Goal: Transaction & Acquisition: Purchase product/service

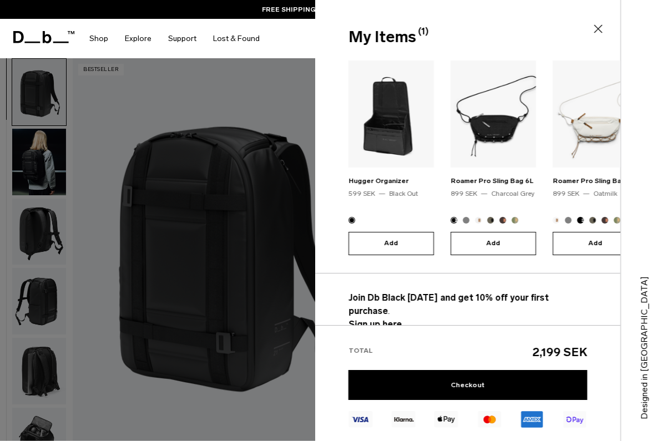
scroll to position [33, 0]
click at [283, 388] on div at bounding box center [333, 220] width 667 height 441
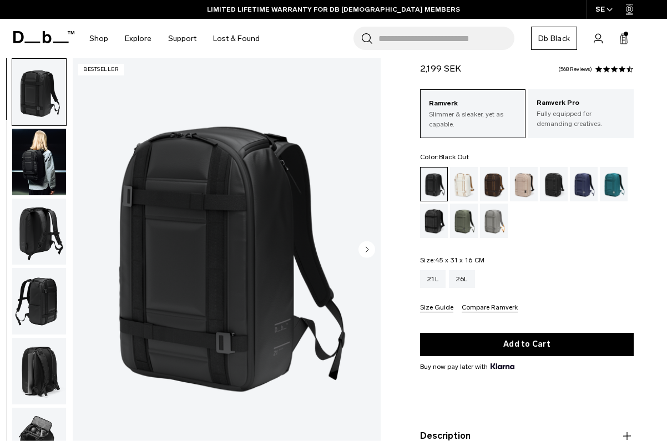
click at [570, 41] on link "Db Black" at bounding box center [554, 38] width 46 height 23
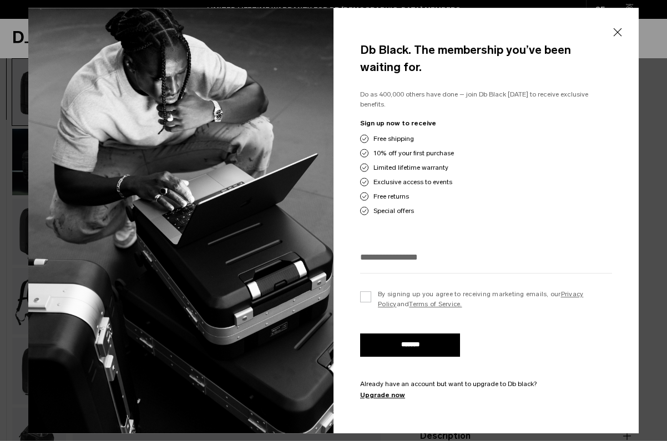
click at [619, 32] on button "Close" at bounding box center [618, 32] width 14 height 23
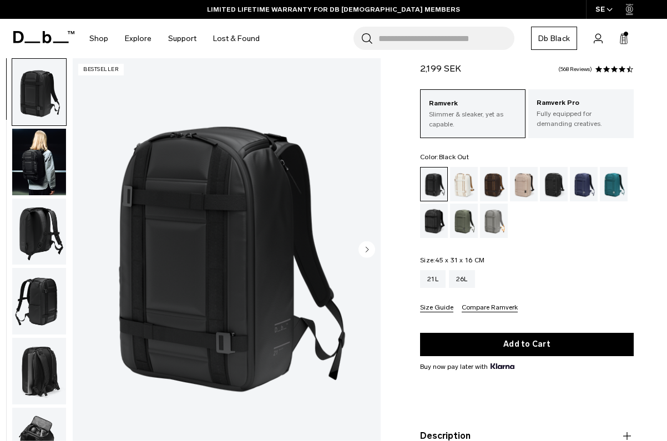
click at [602, 33] on icon at bounding box center [598, 38] width 9 height 11
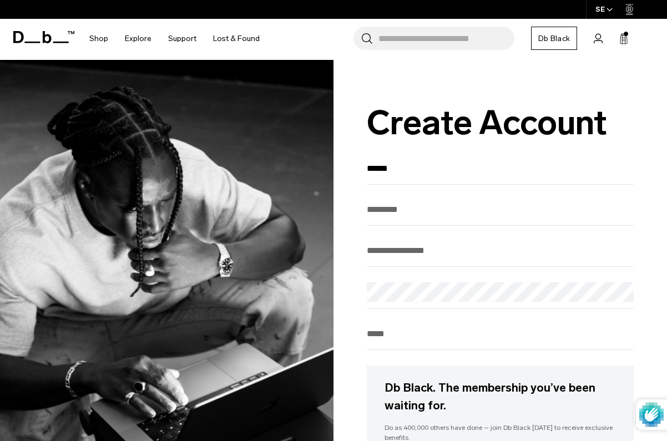
type input "******"
click at [449, 217] on input "Last Name" at bounding box center [500, 209] width 267 height 18
type input "*******"
click at [459, 259] on input "Enter your email" at bounding box center [500, 250] width 267 height 18
click at [465, 260] on input "Enter your email" at bounding box center [500, 250] width 267 height 18
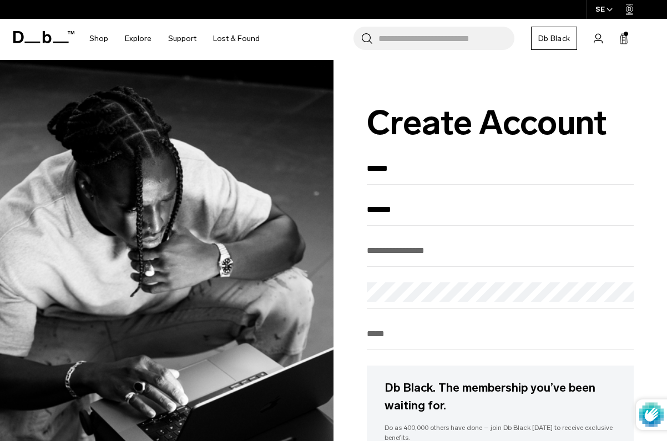
click at [420, 307] on div "Password" at bounding box center [500, 296] width 267 height 27
click at [425, 260] on input "Enter your email" at bounding box center [500, 250] width 267 height 18
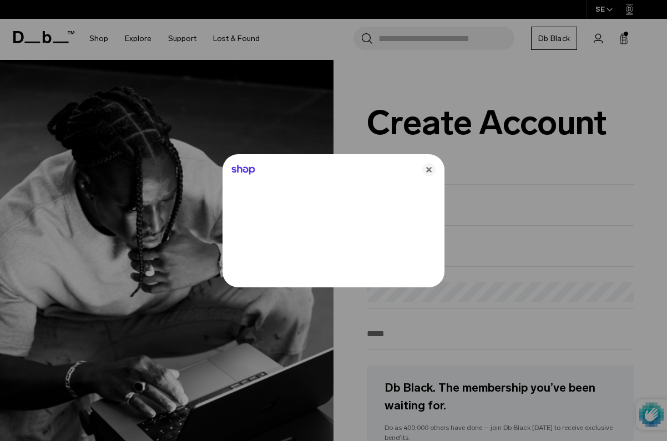
type input "**********"
click at [403, 294] on div at bounding box center [333, 220] width 667 height 441
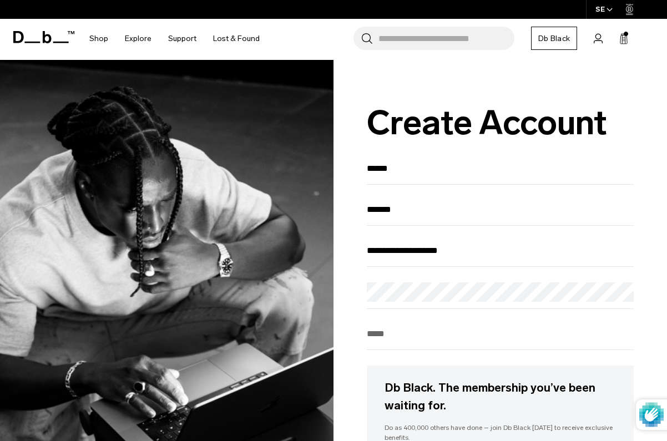
click at [425, 338] on input "Phone" at bounding box center [500, 334] width 267 height 18
type input "*"
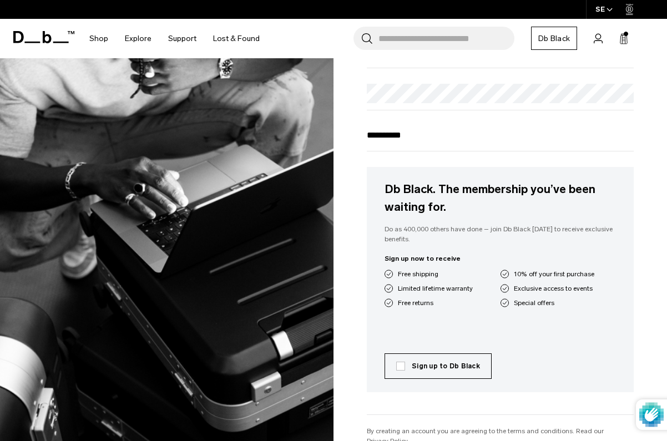
scroll to position [205, 0]
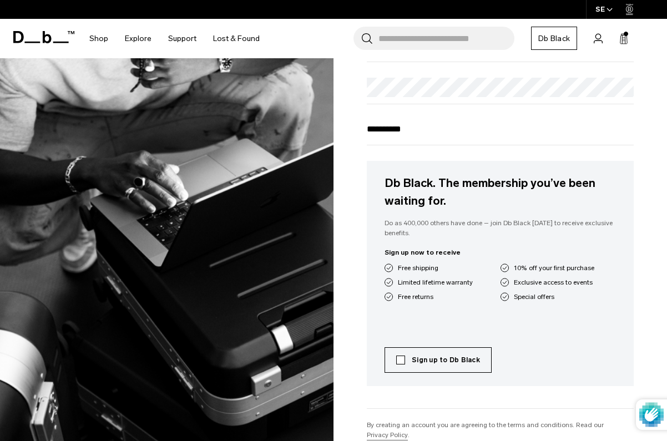
type input "**********"
click at [397, 365] on label "Sign up to Db Black" at bounding box center [438, 360] width 84 height 10
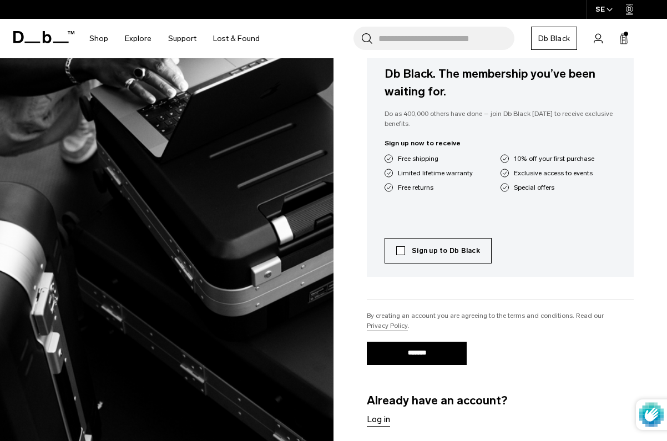
scroll to position [335, 0]
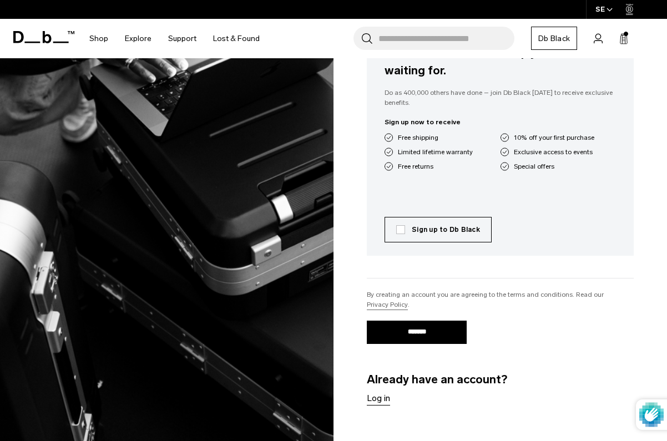
click at [413, 344] on input "*******" at bounding box center [417, 332] width 100 height 23
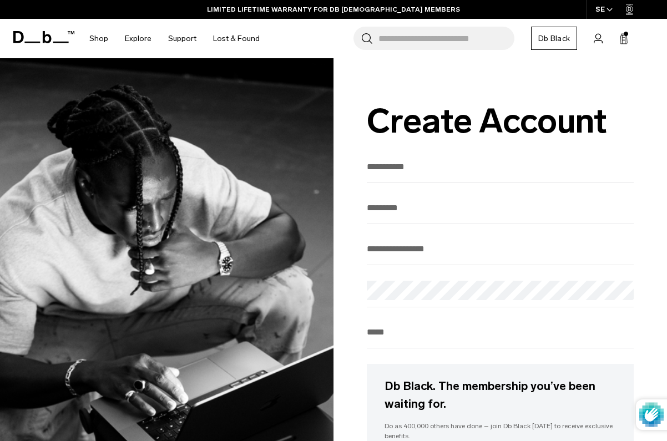
click at [596, 41] on icon at bounding box center [598, 38] width 8 height 9
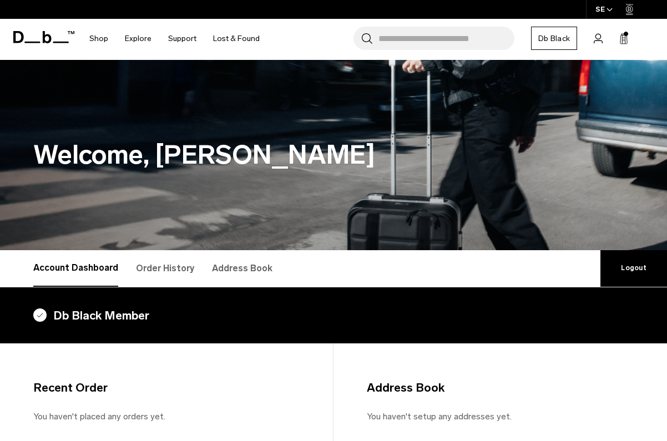
drag, startPoint x: 484, startPoint y: 185, endPoint x: 551, endPoint y: 98, distance: 110.4
click at [547, 98] on div "Welcome, Nellie" at bounding box center [333, 155] width 667 height 190
click at [626, 40] on rect at bounding box center [625, 40] width 1 height 8
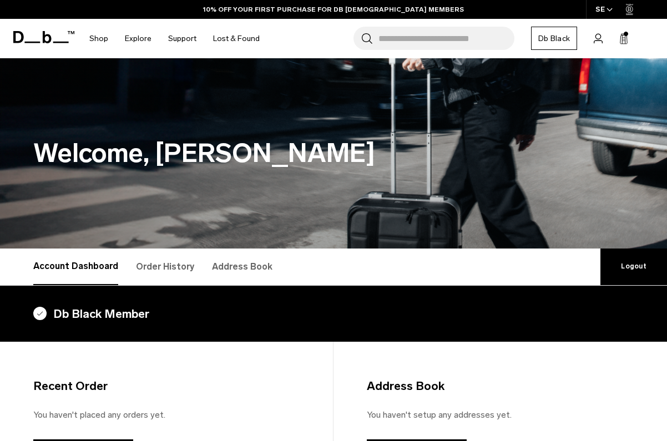
click at [626, 40] on rect at bounding box center [625, 40] width 1 height 8
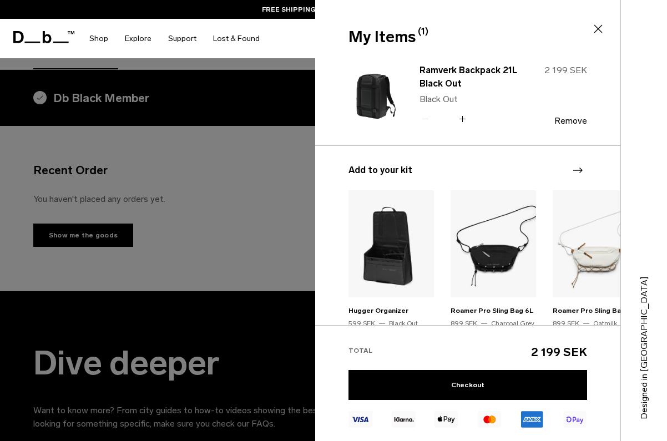
scroll to position [204, 0]
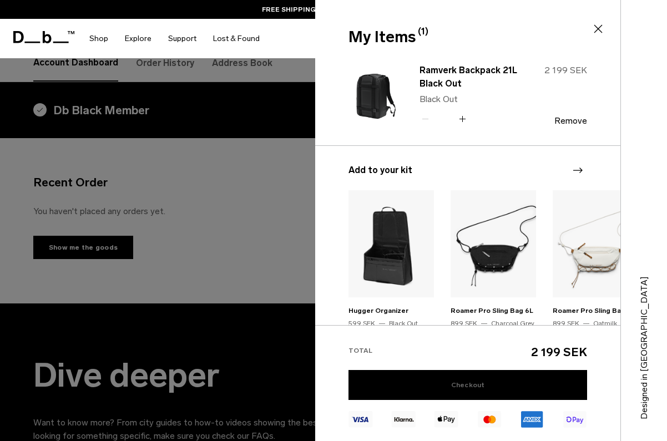
click at [503, 385] on link "Checkout" at bounding box center [468, 385] width 239 height 30
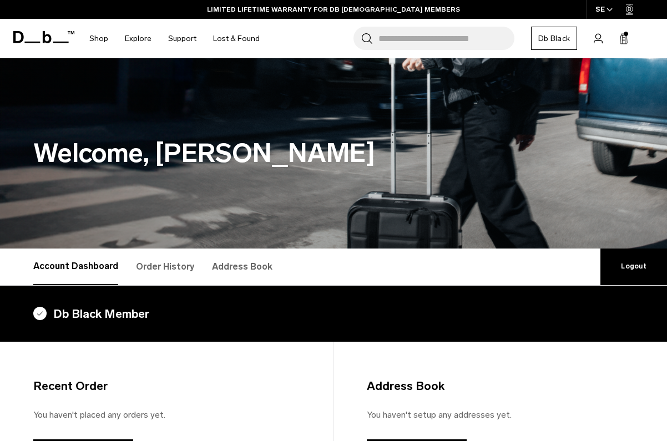
click at [556, 44] on link "Db Black" at bounding box center [554, 38] width 46 height 23
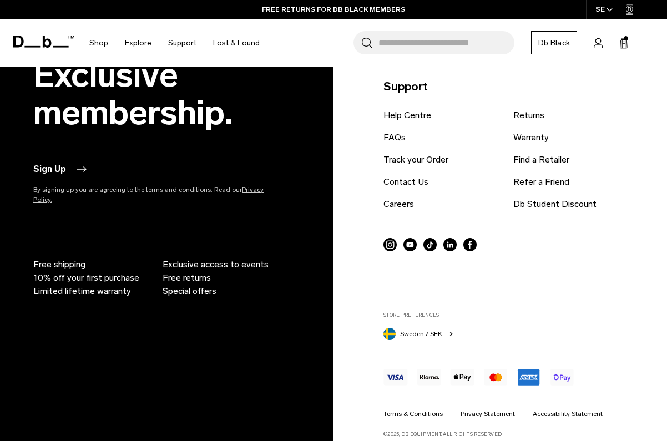
scroll to position [1950, 0]
click at [76, 163] on button "Sign Up" at bounding box center [60, 169] width 55 height 13
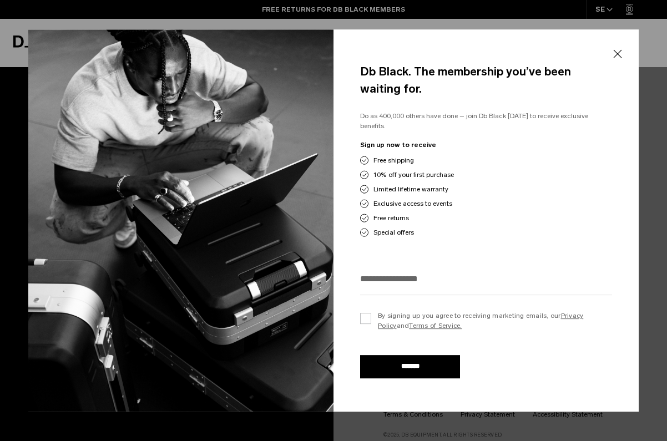
click at [415, 279] on input "email" at bounding box center [486, 279] width 252 height 18
type input "**********"
click at [399, 315] on label "By signing up you agree to receiving marketing emails, our Privacy Policy and T…" at bounding box center [486, 321] width 252 height 20
click at [405, 372] on input "*******" at bounding box center [410, 366] width 100 height 23
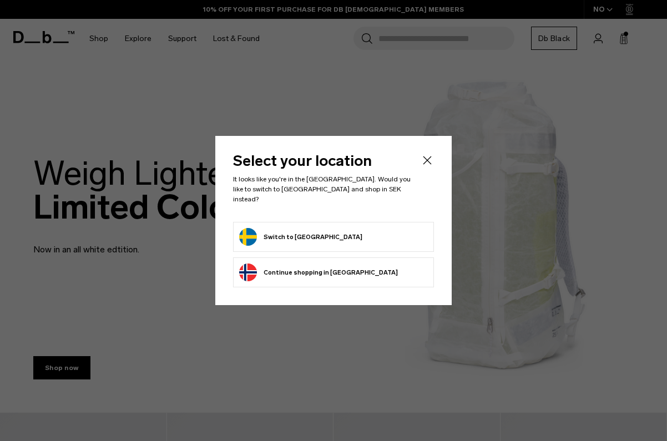
click at [276, 230] on button "Switch to [GEOGRAPHIC_DATA]" at bounding box center [300, 237] width 123 height 18
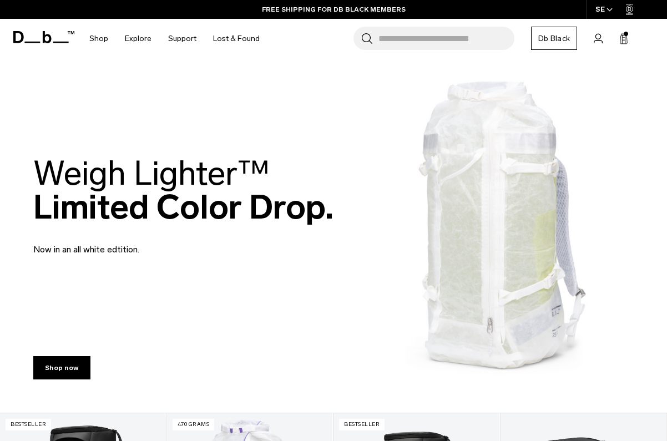
scroll to position [80, 0]
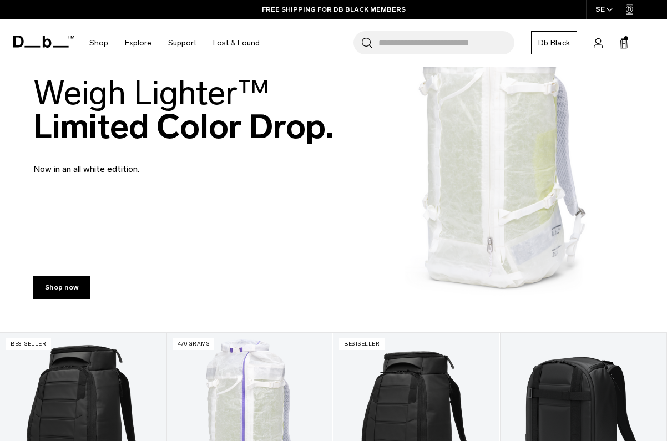
click at [623, 41] on icon at bounding box center [624, 43] width 9 height 11
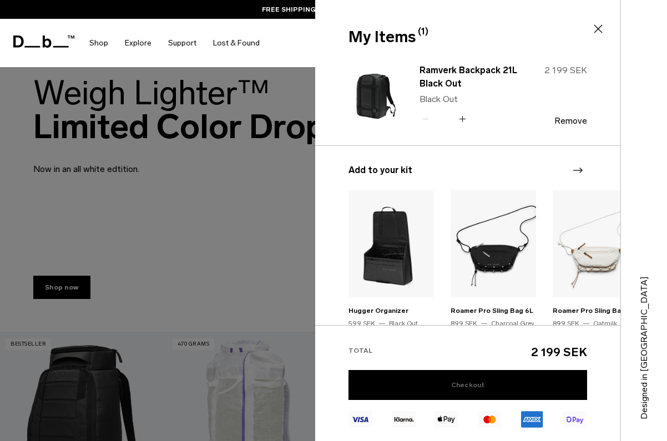
click at [475, 386] on link "Checkout" at bounding box center [468, 385] width 239 height 30
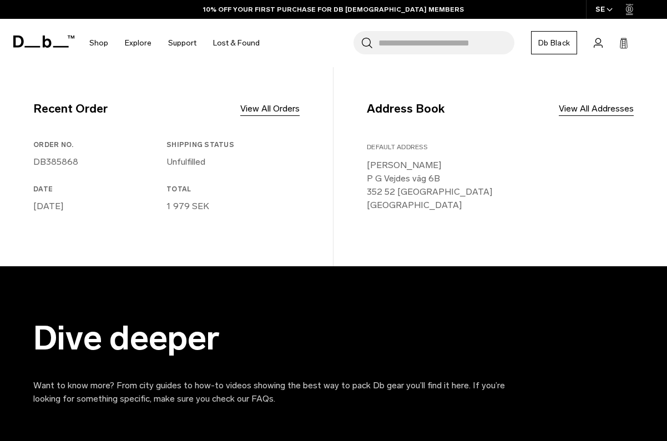
scroll to position [258, 0]
